Goal: Task Accomplishment & Management: Use online tool/utility

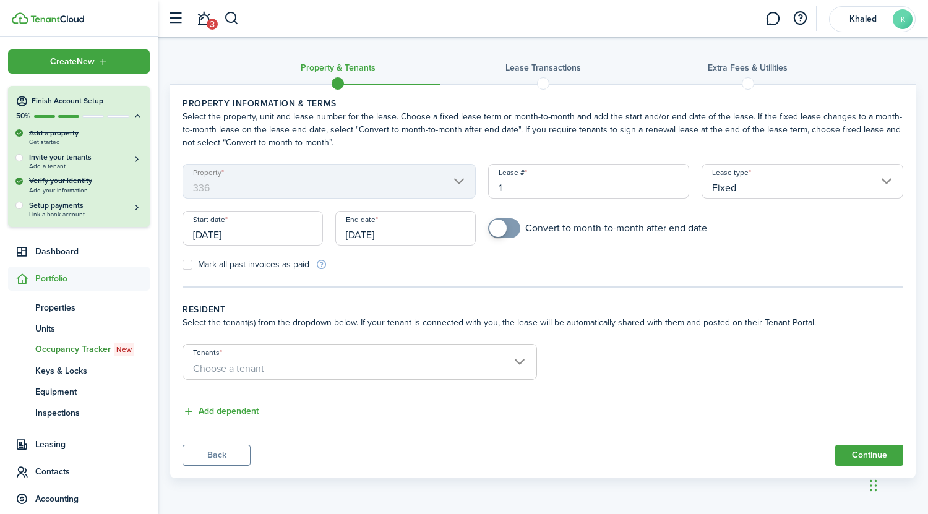
click at [84, 104] on h4 "Finish Account Setup" at bounding box center [87, 101] width 111 height 11
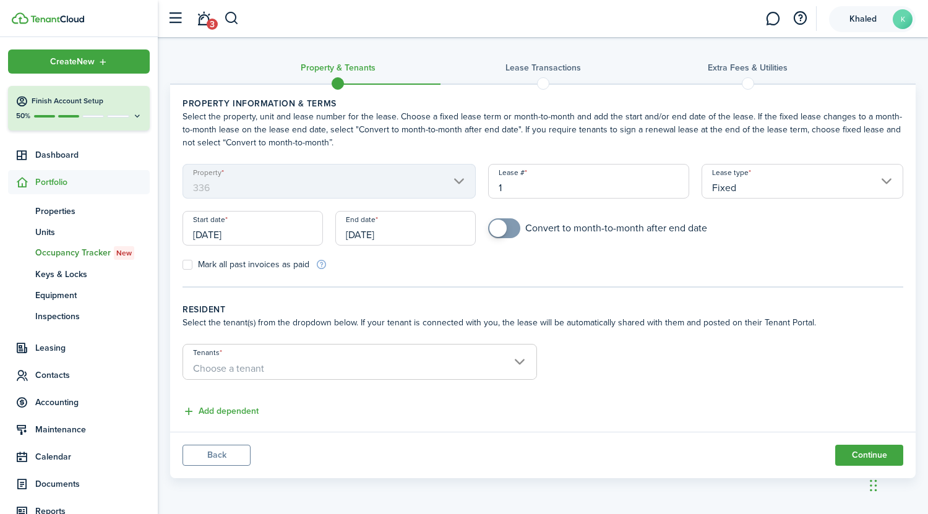
click at [853, 16] on span "Khaled" at bounding box center [863, 19] width 50 height 9
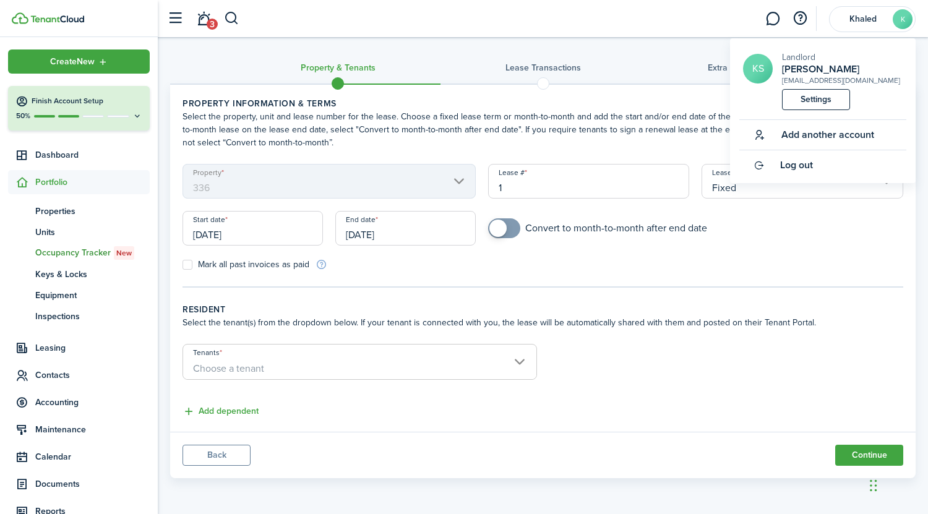
click at [51, 99] on h4 "Finish Account Setup" at bounding box center [87, 101] width 111 height 11
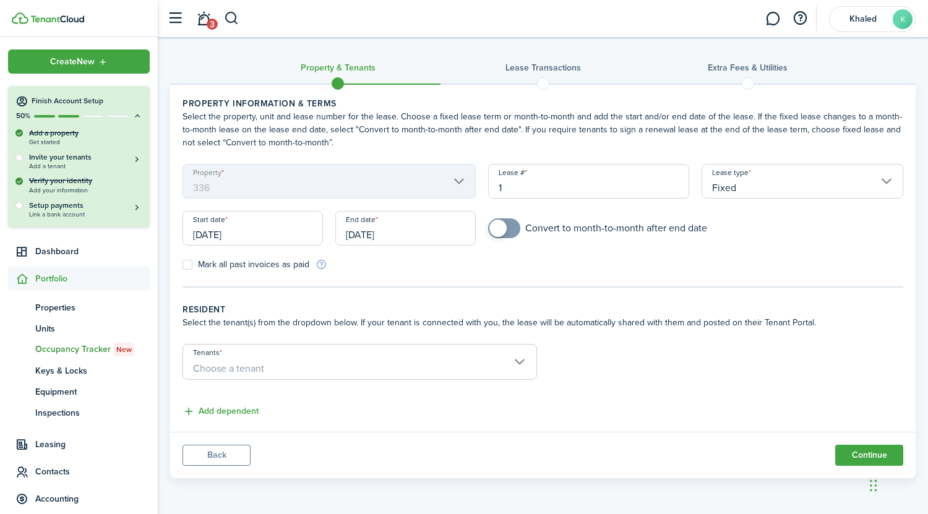
click at [261, 52] on tc-wizard-header "Property & Tenants Lease Transactions Extra fees & Utilities" at bounding box center [543, 71] width 746 height 56
click at [63, 17] on img at bounding box center [57, 18] width 54 height 7
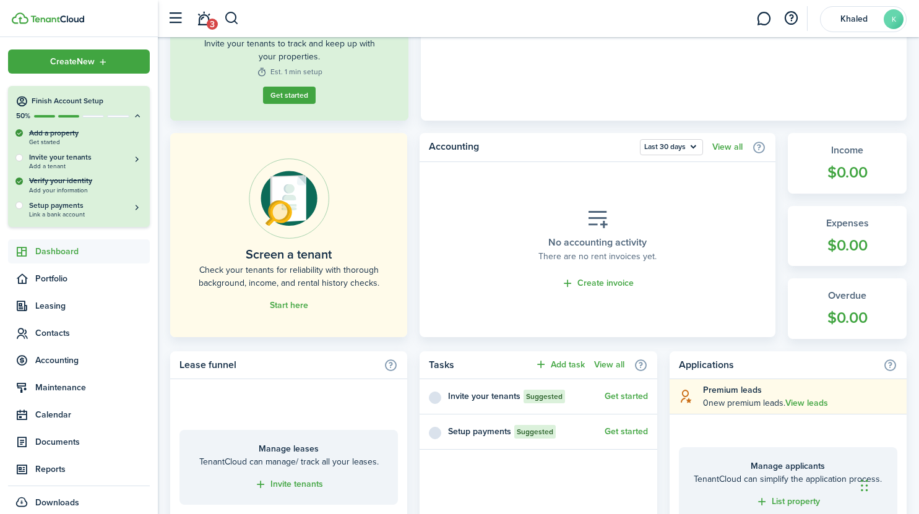
scroll to position [309, 0]
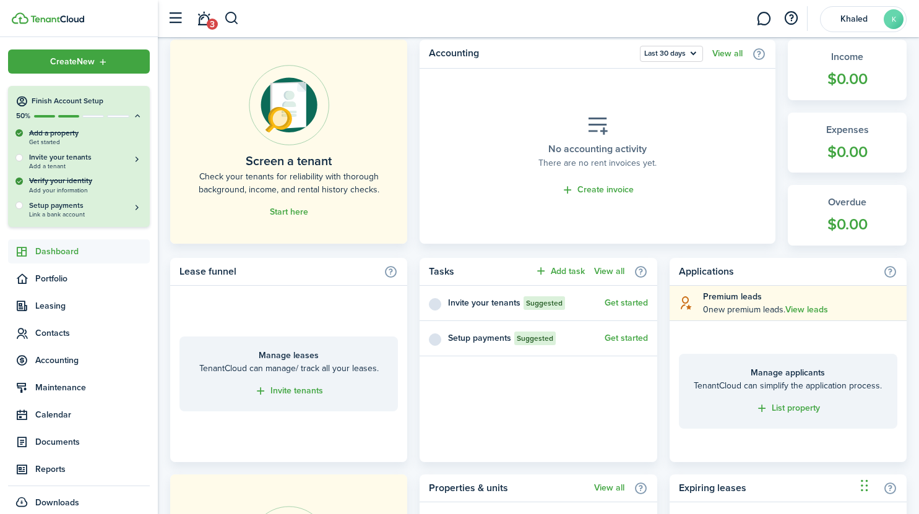
click at [296, 218] on home-placeholder-promo "Screen a tenant Check your tenants for reliability with thorough background, in…" at bounding box center [288, 142] width 237 height 204
click at [295, 213] on link "Start here" at bounding box center [289, 212] width 38 height 10
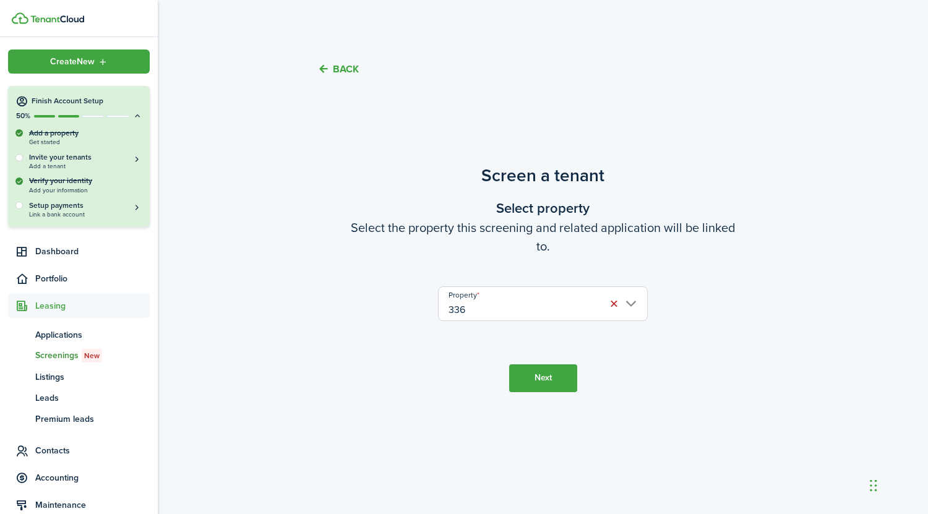
click at [506, 307] on input "336" at bounding box center [542, 304] width 209 height 35
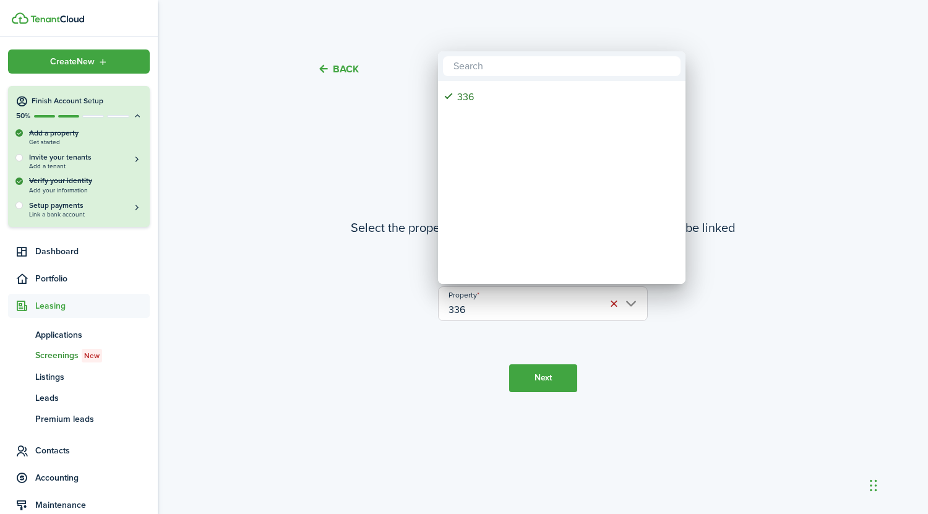
click at [643, 349] on div at bounding box center [464, 257] width 1126 height 712
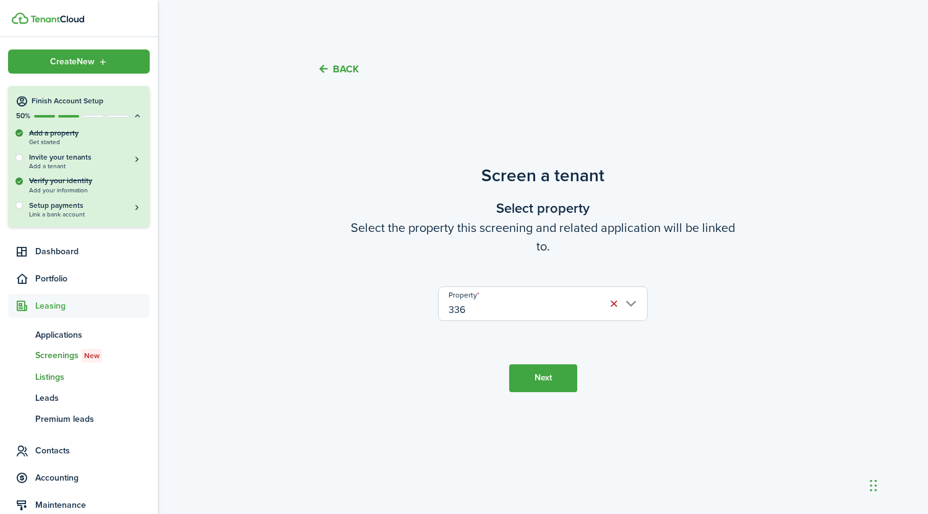
click at [56, 376] on span "Listings" at bounding box center [92, 377] width 114 height 13
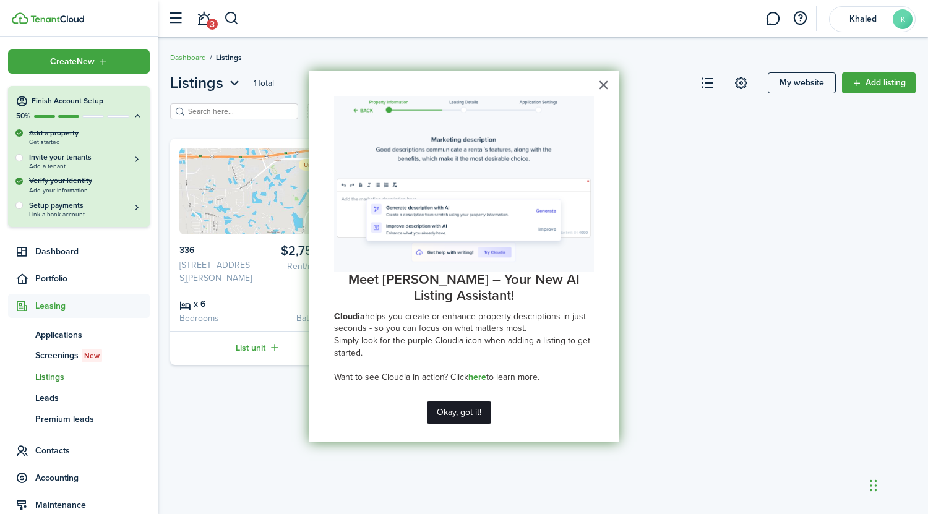
click at [472, 411] on button "Okay, got it!" at bounding box center [459, 413] width 64 height 22
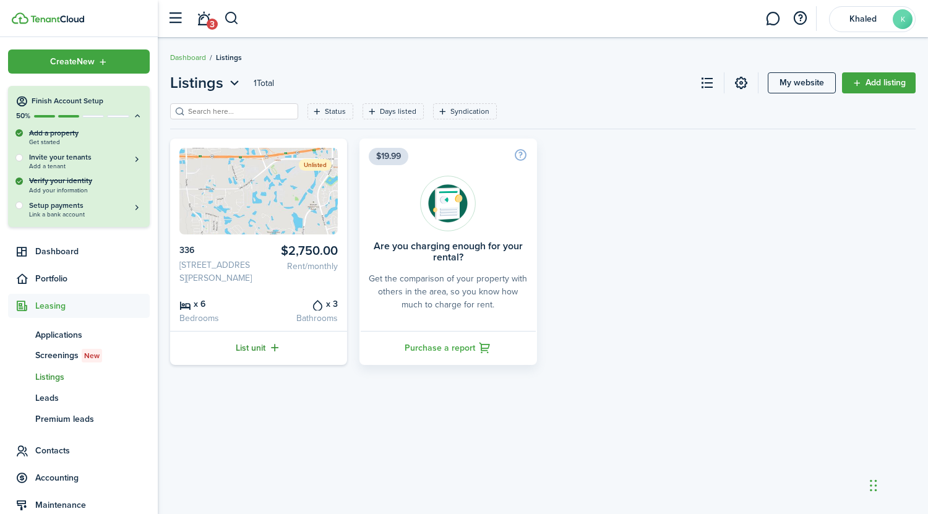
click at [253, 360] on link "List unit" at bounding box center [258, 348] width 177 height 34
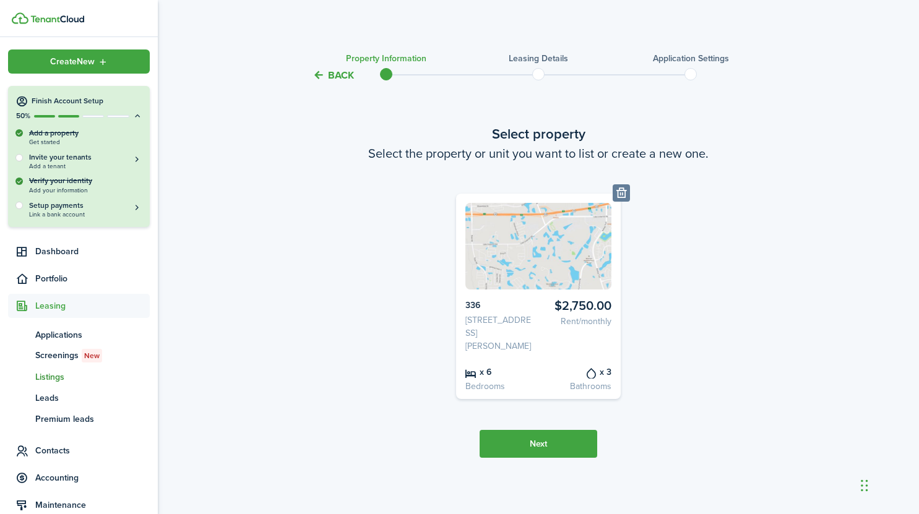
click at [559, 436] on button "Next" at bounding box center [539, 444] width 118 height 28
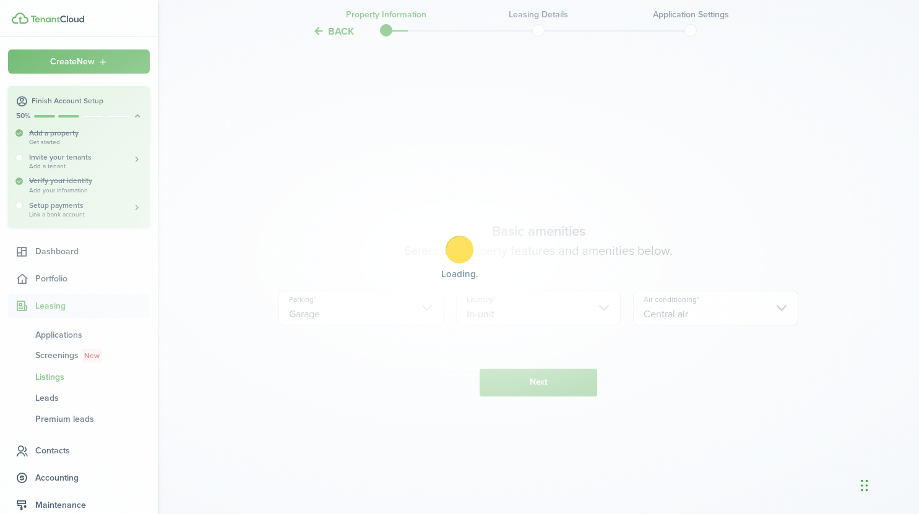
scroll to position [433, 0]
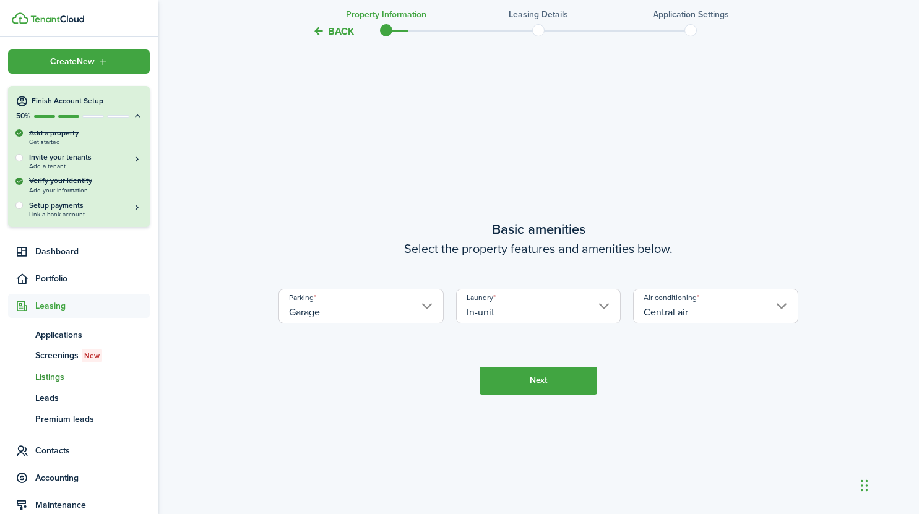
click at [558, 379] on button "Next" at bounding box center [539, 381] width 118 height 28
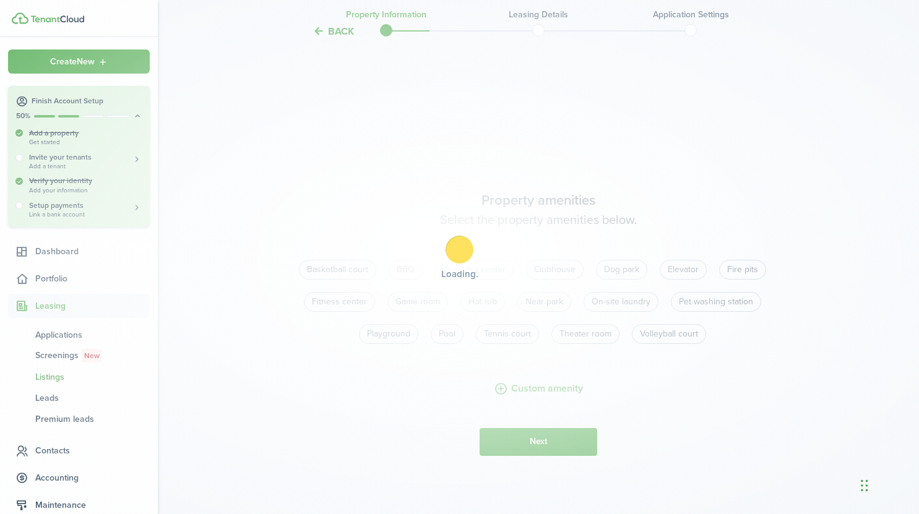
scroll to position [947, 0]
